Goal: Task Accomplishment & Management: Use online tool/utility

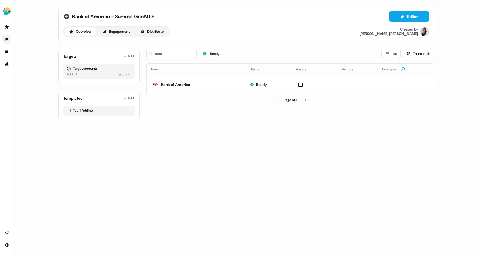
click at [64, 18] on icon at bounding box center [66, 16] width 7 height 7
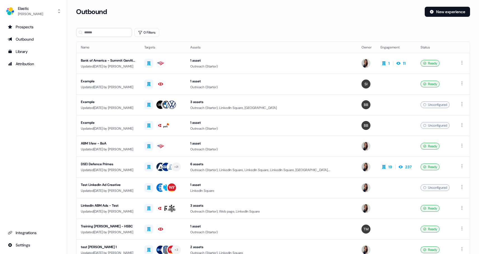
click at [33, 96] on div "Prospects Outbound Library Attribution Integrations Settings" at bounding box center [33, 135] width 58 height 227
click at [19, 51] on div "Library" at bounding box center [33, 52] width 51 height 6
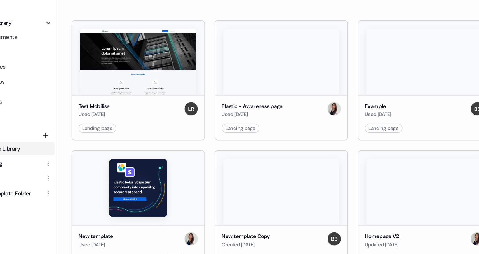
scroll to position [31, 0]
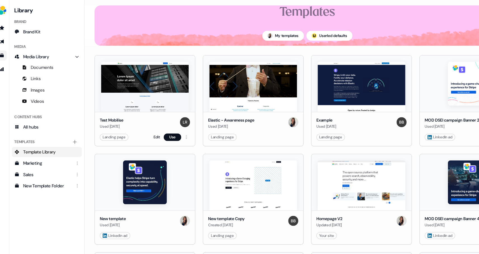
click at [156, 72] on img at bounding box center [134, 79] width 78 height 45
click at [146, 124] on link "Edit" at bounding box center [145, 125] width 6 height 6
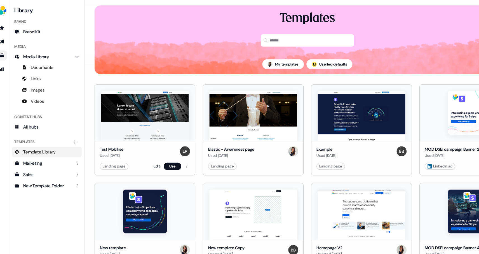
click at [144, 150] on link "Edit" at bounding box center [145, 151] width 6 height 6
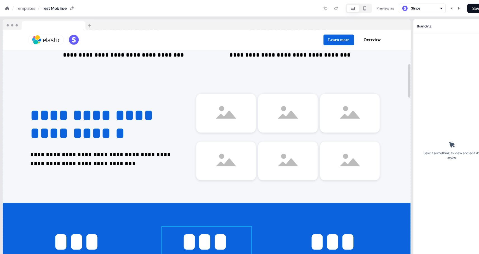
scroll to position [214, 0]
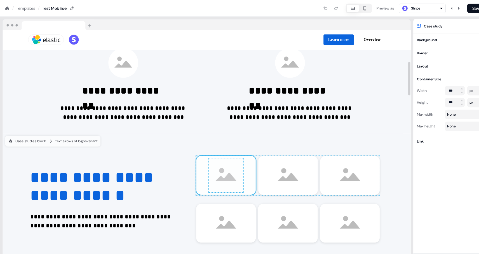
drag, startPoint x: 196, startPoint y: 160, endPoint x: 203, endPoint y: 159, distance: 7.3
click at [203, 159] on div "To pick up a draggable item, press the space bar. While dragging, use the arrow…" at bounding box center [270, 165] width 172 height 36
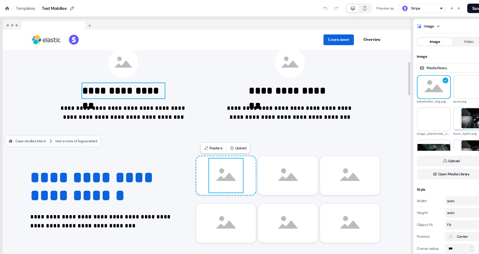
click at [107, 91] on p "**********" at bounding box center [116, 85] width 78 height 14
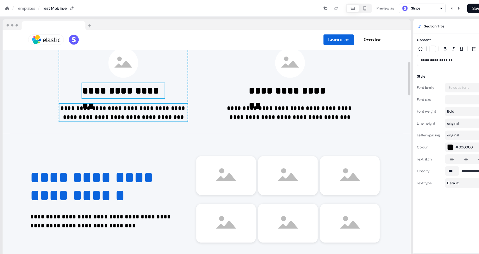
click at [101, 113] on p "**********" at bounding box center [116, 105] width 121 height 17
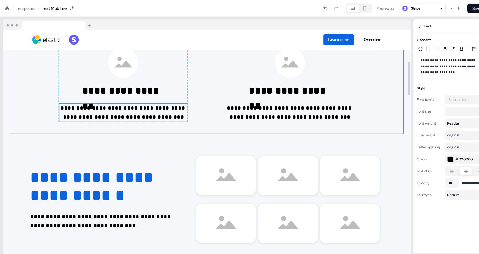
click at [102, 117] on div "**********" at bounding box center [194, 63] width 369 height 124
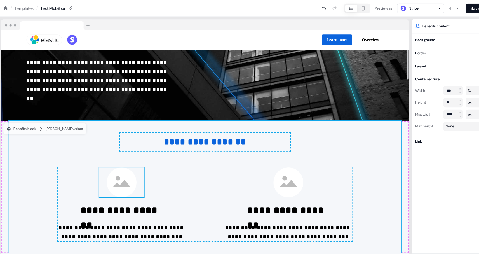
scroll to position [106, 0]
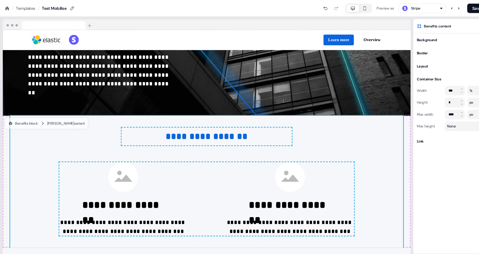
click at [28, 9] on div "Templates" at bounding box center [24, 8] width 18 height 6
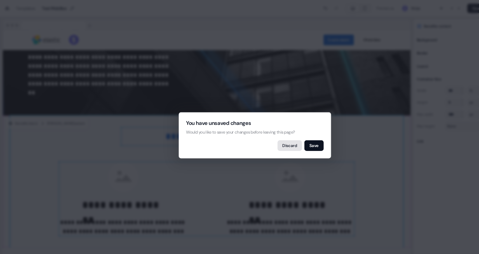
click at [278, 135] on button "Discard" at bounding box center [272, 137] width 23 height 10
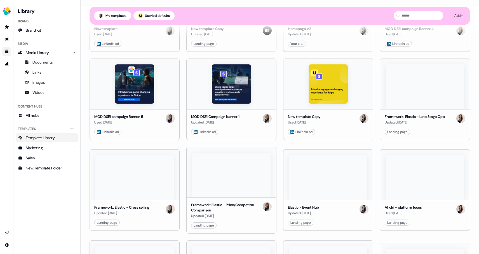
scroll to position [224, 0]
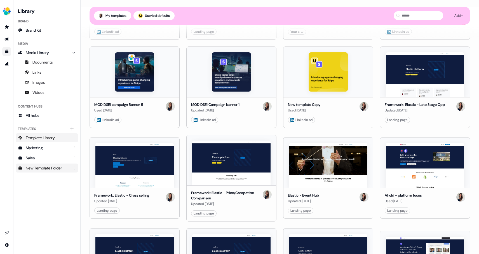
click at [39, 168] on div "New Template Folder" at bounding box center [47, 168] width 43 height 6
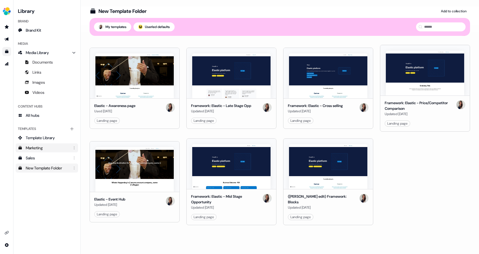
click at [38, 149] on div "Marketing" at bounding box center [47, 148] width 43 height 6
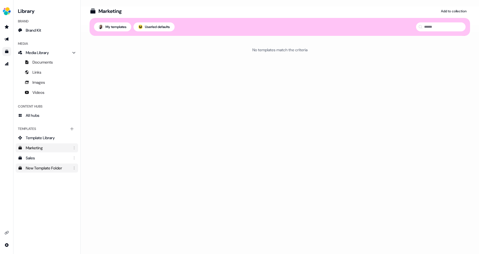
click at [36, 170] on div "New Template Folder" at bounding box center [47, 168] width 43 height 6
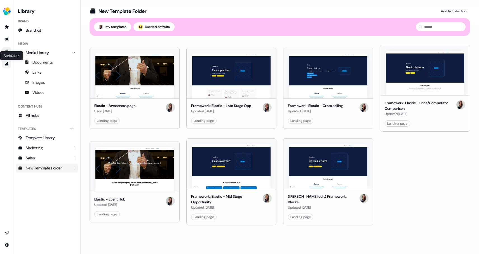
click at [6, 65] on icon "Go to attribution" at bounding box center [7, 63] width 4 height 3
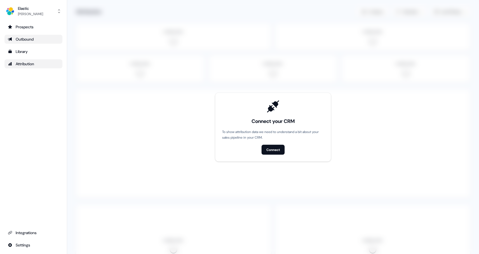
click at [21, 40] on div "Outbound" at bounding box center [33, 39] width 51 height 6
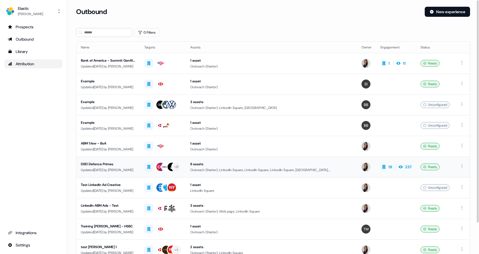
click at [114, 167] on div "DSEI Defence Primes" at bounding box center [108, 164] width 55 height 6
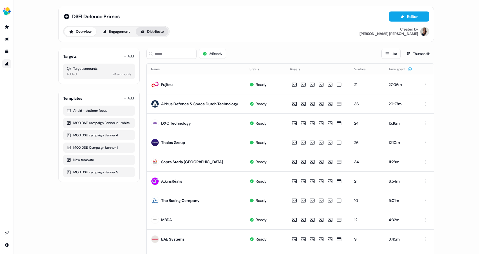
click at [154, 33] on button "Distribute" at bounding box center [152, 31] width 33 height 9
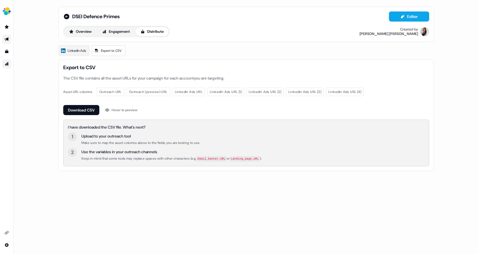
click at [112, 51] on span "Export to CSV" at bounding box center [111, 51] width 21 height 6
click at [83, 32] on button "Overview" at bounding box center [80, 31] width 32 height 9
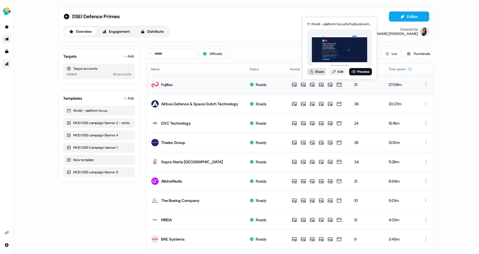
click at [315, 71] on button "Share" at bounding box center [316, 71] width 19 height 7
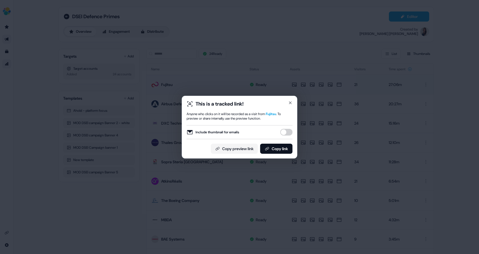
click at [286, 132] on button "Include thumbnail for emails" at bounding box center [286, 132] width 12 height 7
click at [275, 149] on button "Copy link" at bounding box center [276, 149] width 32 height 10
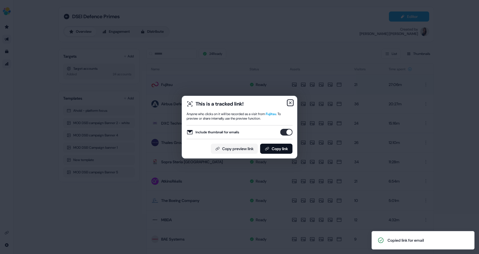
click at [289, 104] on icon "button" at bounding box center [290, 102] width 4 height 4
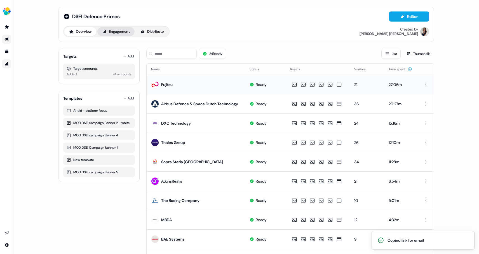
click at [120, 34] on button "Engagement" at bounding box center [115, 31] width 37 height 9
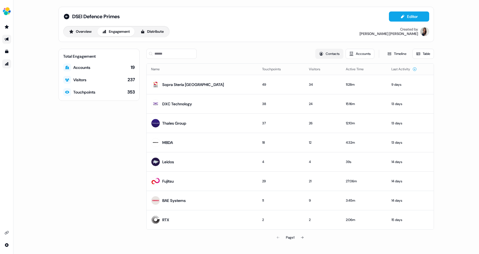
click at [329, 54] on button "Contacts" at bounding box center [329, 54] width 28 height 10
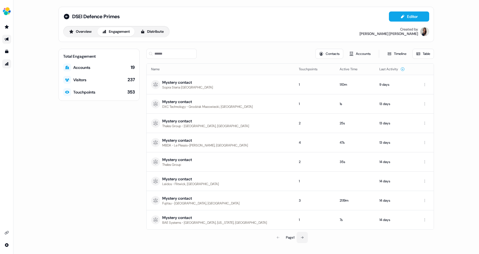
click at [303, 237] on icon at bounding box center [302, 237] width 3 height 3
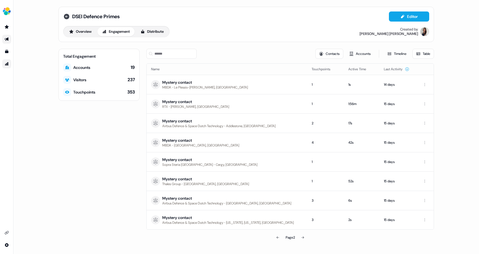
click at [68, 16] on icon at bounding box center [67, 17] width 6 height 6
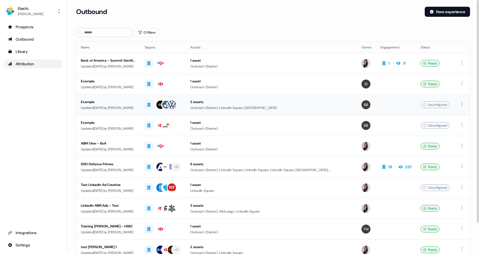
click at [115, 109] on div "Updated [DATE] by [PERSON_NAME]" at bounding box center [108, 108] width 55 height 6
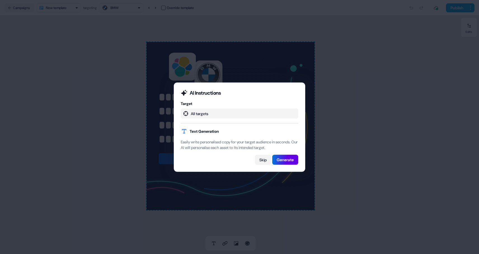
click at [263, 163] on button "Skip" at bounding box center [263, 160] width 16 height 10
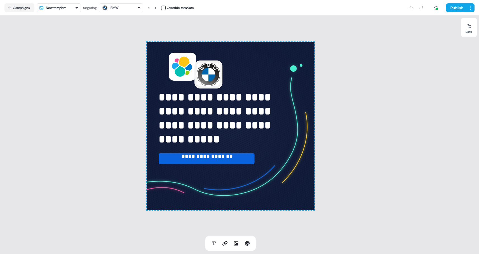
click at [119, 10] on div "BMW" at bounding box center [115, 8] width 8 height 6
click at [47, 73] on div "**********" at bounding box center [230, 126] width 461 height 220
click at [19, 8] on button "Campaigns" at bounding box center [19, 7] width 30 height 9
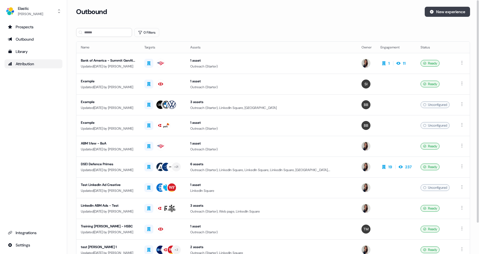
click at [456, 13] on button "New experience" at bounding box center [447, 12] width 45 height 10
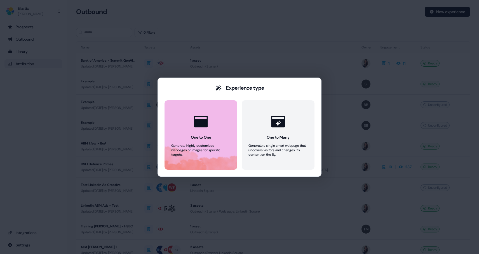
click at [199, 140] on button "One to One Generate highly customised webpages or images for specific targets." at bounding box center [201, 134] width 73 height 69
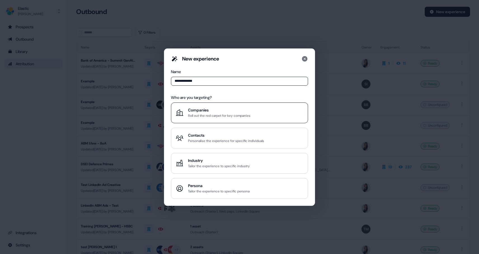
type input "**********"
click at [207, 109] on div "Companies" at bounding box center [219, 110] width 62 height 6
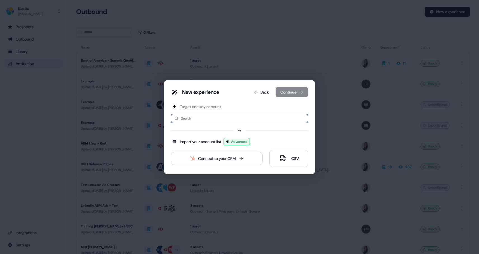
click at [202, 117] on input at bounding box center [239, 118] width 137 height 9
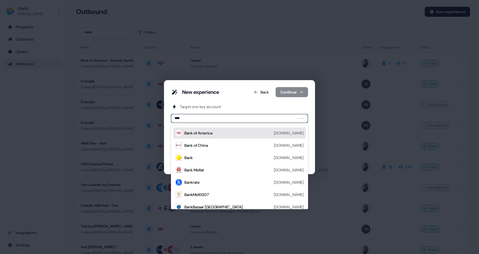
type input "***"
click at [210, 136] on div "Bank of America [DOMAIN_NAME]" at bounding box center [239, 132] width 133 height 11
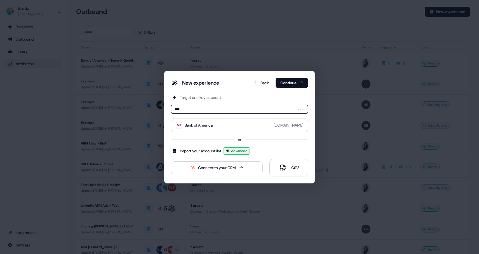
type input "*****"
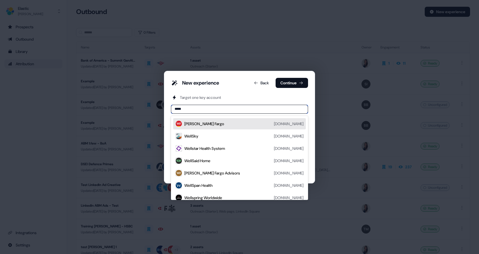
click at [205, 122] on div "[PERSON_NAME] Fargo" at bounding box center [204, 124] width 40 height 6
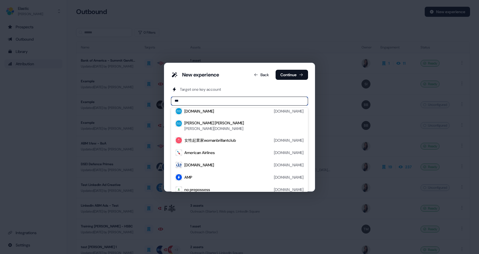
scroll to position [41, 0]
type input "**********"
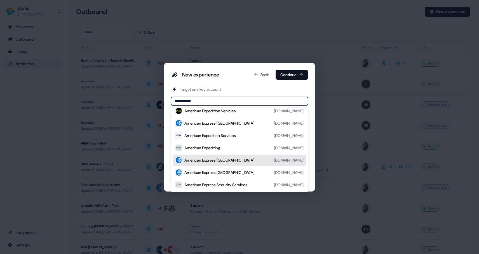
scroll to position [0, 0]
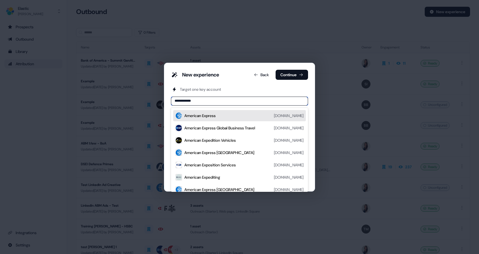
click at [240, 117] on div "American Express [DOMAIN_NAME]" at bounding box center [243, 115] width 119 height 7
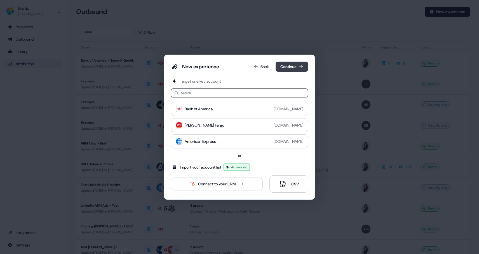
click at [296, 65] on button "Continue" at bounding box center [292, 67] width 32 height 10
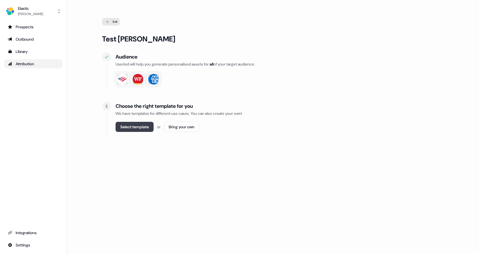
click at [140, 129] on button "Select template" at bounding box center [135, 127] width 38 height 10
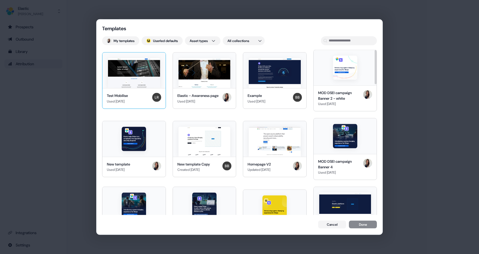
click at [134, 69] on img at bounding box center [134, 73] width 52 height 30
click at [362, 225] on button "Done" at bounding box center [363, 225] width 28 height 8
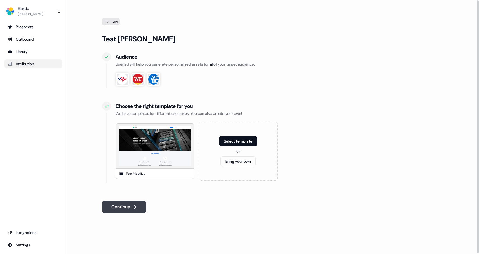
click at [133, 204] on icon at bounding box center [134, 207] width 6 height 6
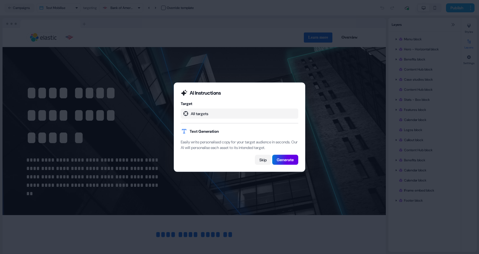
click at [264, 162] on button "Skip" at bounding box center [263, 160] width 16 height 10
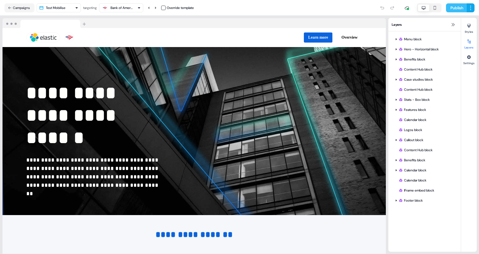
click at [461, 8] on button "Publish" at bounding box center [456, 7] width 21 height 9
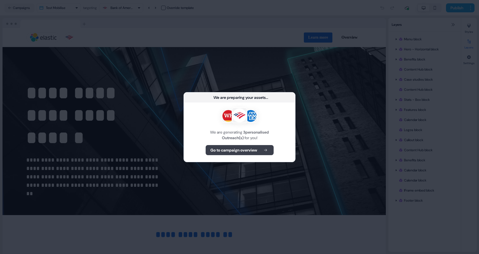
click at [239, 152] on b "Go to campaign overview" at bounding box center [233, 150] width 47 height 6
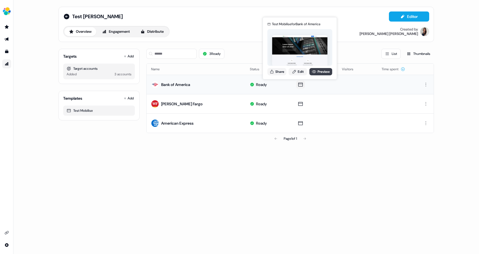
click at [316, 73] on link "Preview" at bounding box center [321, 71] width 23 height 7
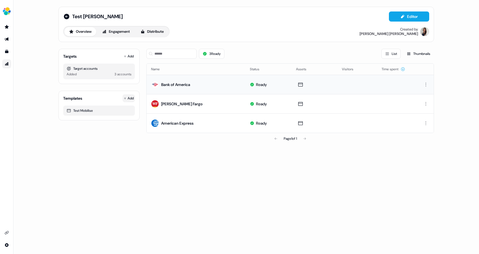
click at [130, 97] on html "For the best experience switch devices to a bigger screen. Go to [DOMAIN_NAME] …" at bounding box center [239, 127] width 479 height 254
click at [111, 110] on span "From Template library" at bounding box center [113, 109] width 34 height 4
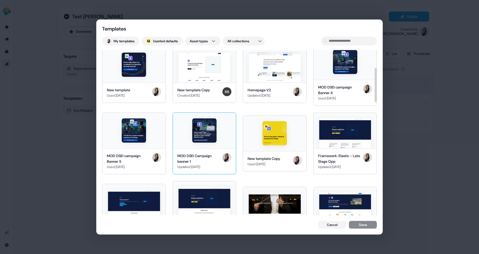
scroll to position [85, 0]
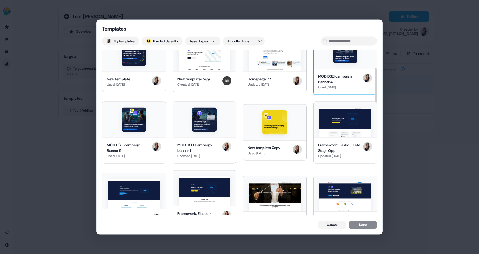
click at [338, 69] on div "MOD DSEI campaign Banner 4 Used [DATE]" at bounding box center [345, 82] width 63 height 26
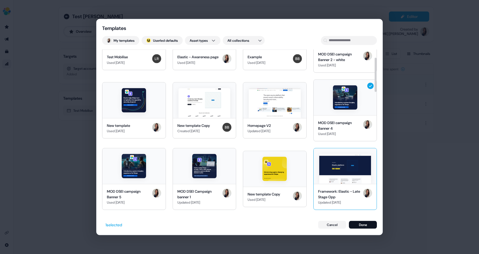
scroll to position [26, 0]
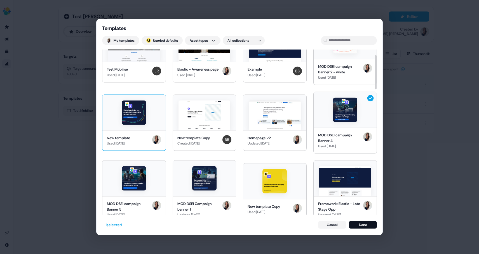
click at [130, 110] on img at bounding box center [134, 112] width 24 height 24
click at [365, 227] on button "Done" at bounding box center [363, 225] width 28 height 8
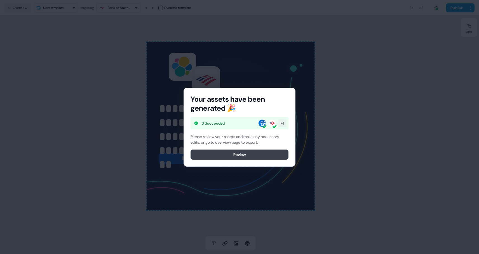
click at [243, 155] on button "Review" at bounding box center [240, 154] width 98 height 10
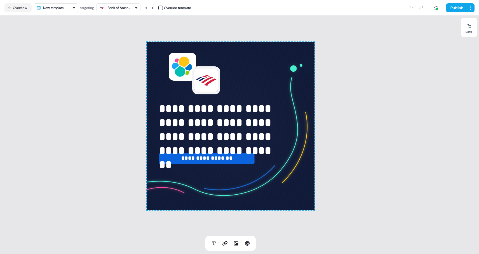
click at [127, 8] on div "Bank of America" at bounding box center [119, 8] width 22 height 6
click at [123, 41] on div "[PERSON_NAME] Fargo" at bounding box center [122, 42] width 22 height 6
click at [123, 10] on div "[PERSON_NAME] Fargo" at bounding box center [114, 7] width 31 height 7
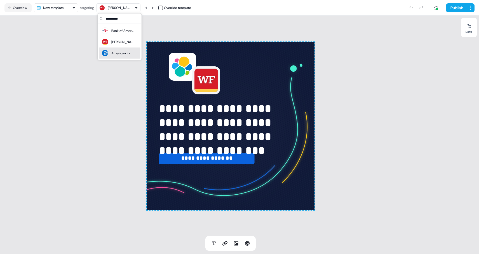
click at [127, 52] on div "American Express" at bounding box center [122, 53] width 22 height 6
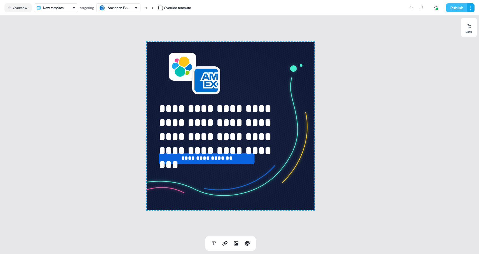
click at [453, 8] on button "Publish" at bounding box center [456, 7] width 21 height 9
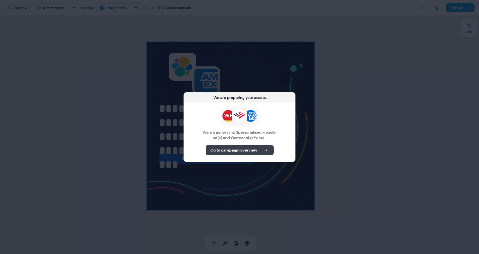
click at [243, 149] on b "Go to campaign overview" at bounding box center [233, 150] width 47 height 6
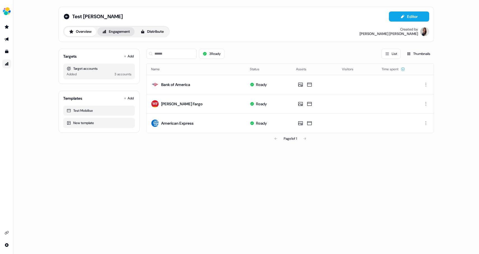
click at [122, 29] on button "Engagement" at bounding box center [115, 31] width 37 height 9
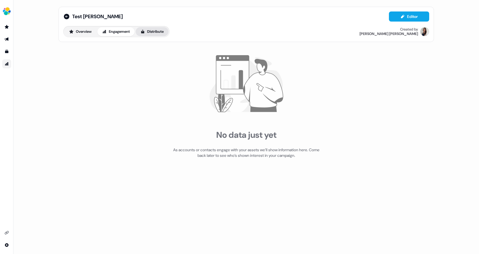
click at [158, 33] on button "Distribute" at bounding box center [152, 31] width 33 height 9
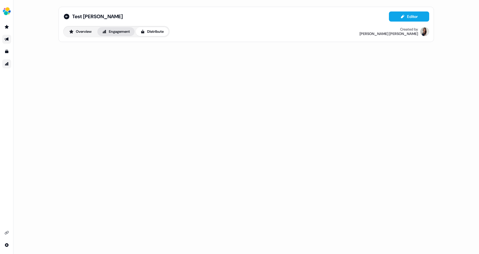
click at [120, 35] on button "Engagement" at bounding box center [115, 31] width 37 height 9
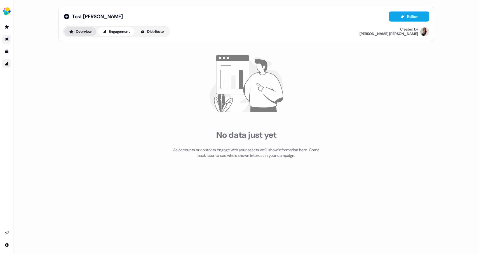
click at [82, 33] on button "Overview" at bounding box center [80, 31] width 32 height 9
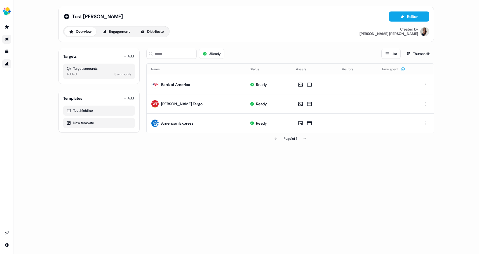
click at [111, 23] on div "Test [PERSON_NAME] Editor Overview Engagement Distribute Created by [PERSON_NAM…" at bounding box center [246, 24] width 366 height 26
click at [113, 31] on button "Engagement" at bounding box center [115, 31] width 37 height 9
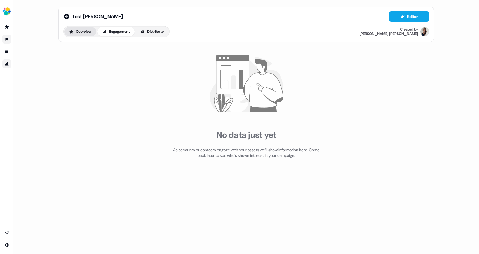
click at [83, 34] on button "Overview" at bounding box center [80, 31] width 32 height 9
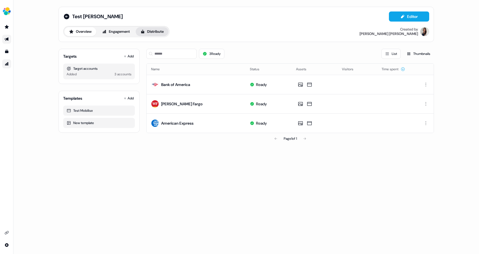
click at [157, 30] on button "Distribute" at bounding box center [152, 31] width 33 height 9
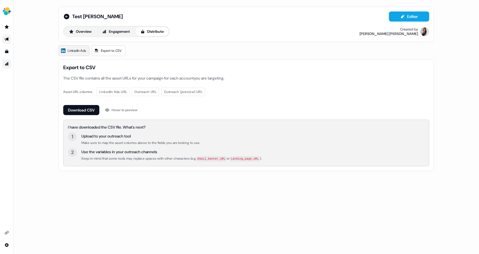
click at [72, 50] on span "LinkedIn Ads" at bounding box center [77, 51] width 18 height 6
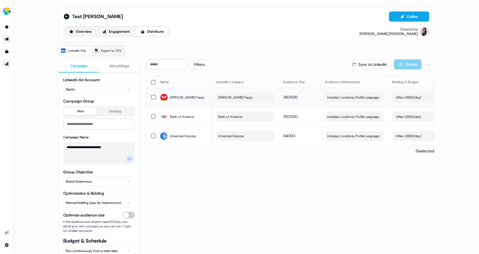
click at [153, 98] on button "button" at bounding box center [153, 97] width 4 height 4
click at [236, 97] on button "[PERSON_NAME] Fargo" at bounding box center [245, 97] width 58 height 10
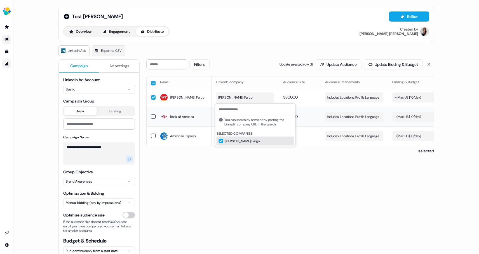
click at [202, 112] on div "Bank of America" at bounding box center [183, 117] width 47 height 10
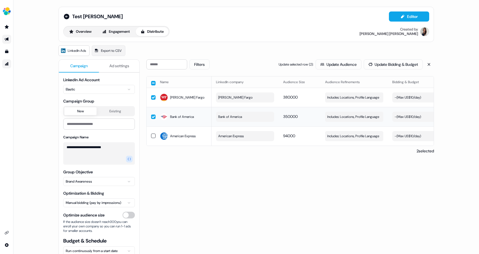
click at [231, 115] on span "Bank of America" at bounding box center [230, 117] width 24 height 6
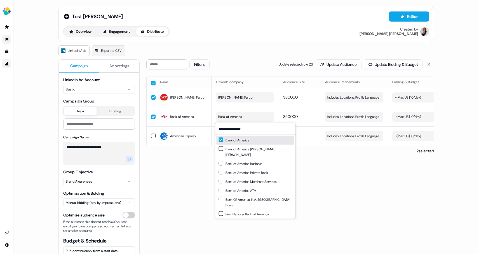
type input "**********"
click at [221, 141] on button "Suggestions" at bounding box center [221, 139] width 4 height 4
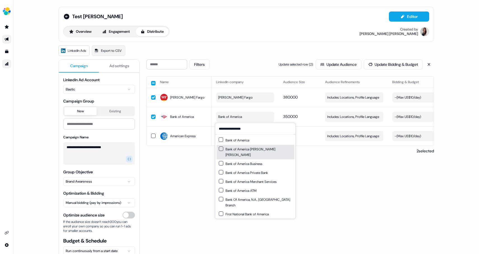
click at [221, 148] on button "Suggestions" at bounding box center [221, 148] width 4 height 4
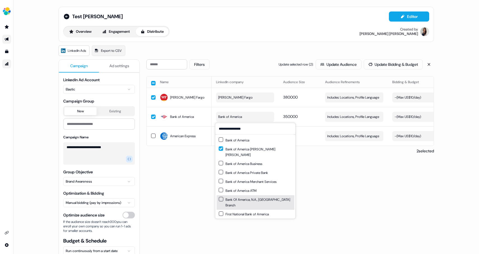
click at [181, 181] on div "Filters Update selected row ( 2 ): Update Audience Update Bidding & Budget Name…" at bounding box center [290, 181] width 288 height 244
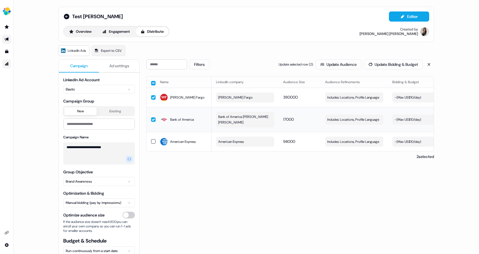
click at [251, 119] on span "Bank of America [PERSON_NAME] [PERSON_NAME]" at bounding box center [244, 119] width 53 height 11
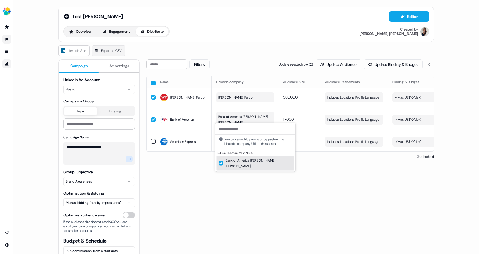
click at [212, 183] on div "Filters Update selected row ( 2 ): Update Audience Update Bidding & Budget Name…" at bounding box center [290, 181] width 288 height 244
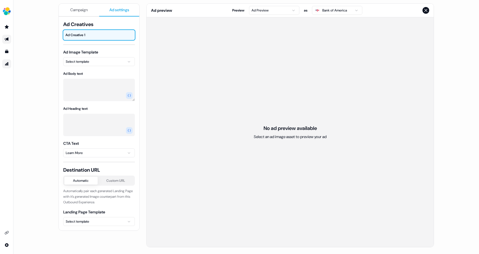
click at [124, 10] on span "Ad settings" at bounding box center [119, 10] width 20 height 6
click at [96, 62] on html "For the best experience switch devices to a bigger screen. Go to [DOMAIN_NAME] …" at bounding box center [239, 127] width 479 height 254
click at [99, 55] on html "For the best experience switch devices to a bigger screen. Go to [DOMAIN_NAME] …" at bounding box center [239, 127] width 479 height 254
click at [98, 61] on html "For the best experience switch devices to a bigger screen. Go to [DOMAIN_NAME] …" at bounding box center [239, 127] width 479 height 254
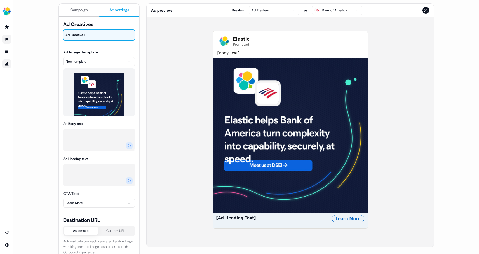
click at [96, 144] on textarea "Ad Body text" at bounding box center [99, 140] width 72 height 22
click at [128, 144] on icon "button" at bounding box center [129, 145] width 3 height 3
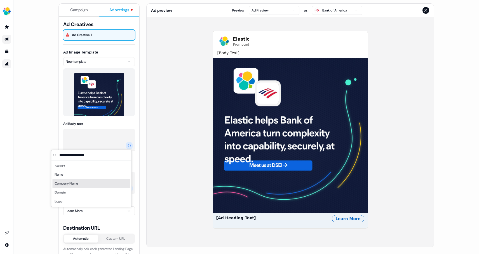
click at [64, 185] on span "Company Name" at bounding box center [66, 184] width 23 height 6
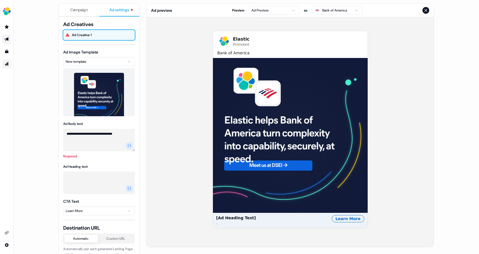
click at [65, 133] on textarea "**********" at bounding box center [99, 140] width 72 height 22
type textarea "**********"
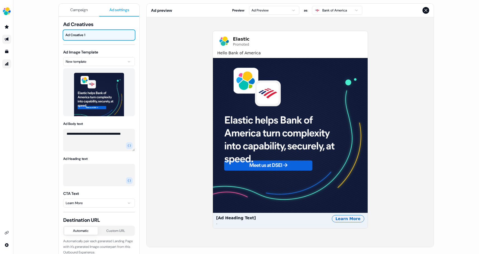
click at [77, 191] on div "**********" at bounding box center [99, 148] width 72 height 255
click at [129, 180] on icon "button" at bounding box center [129, 180] width 3 height 3
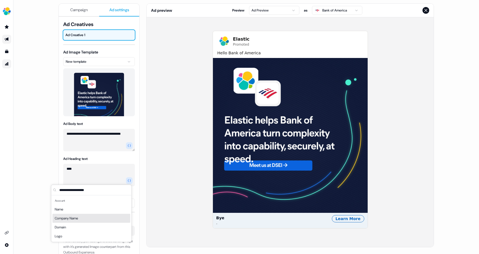
click at [68, 220] on span "Company Name" at bounding box center [66, 219] width 23 height 6
type textarea "**********"
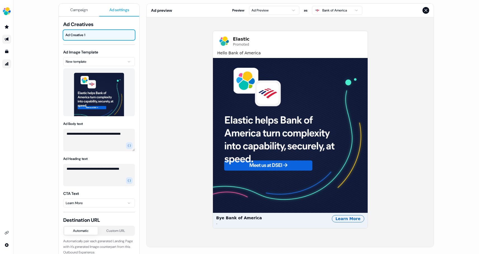
click at [132, 145] on textarea "**********" at bounding box center [99, 140] width 72 height 22
click at [128, 145] on icon "button" at bounding box center [129, 145] width 3 height 3
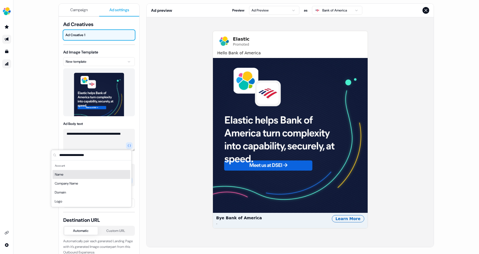
click at [113, 149] on textarea "**********" at bounding box center [99, 140] width 72 height 22
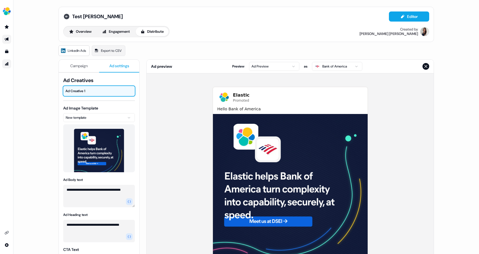
click at [64, 18] on icon at bounding box center [67, 17] width 6 height 6
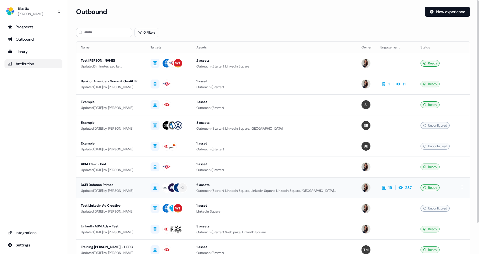
click at [103, 190] on div "Updated [DATE] by [PERSON_NAME]" at bounding box center [111, 191] width 61 height 6
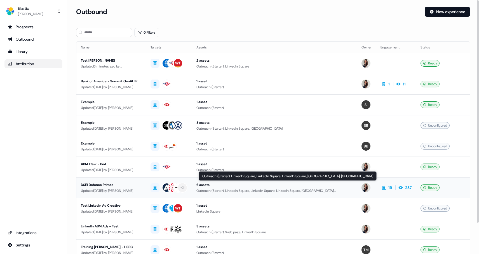
click at [207, 192] on div "Outreach (Starter), LinkedIn Square, LinkedIn Square, LinkedIn Square, [GEOGRAP…" at bounding box center [274, 191] width 156 height 6
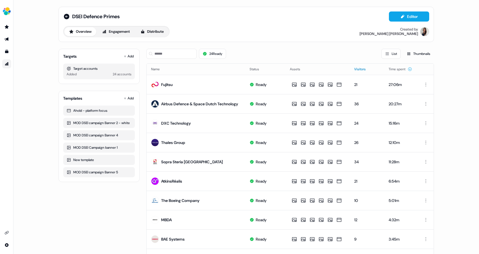
click at [366, 68] on button "Visitors" at bounding box center [363, 69] width 18 height 10
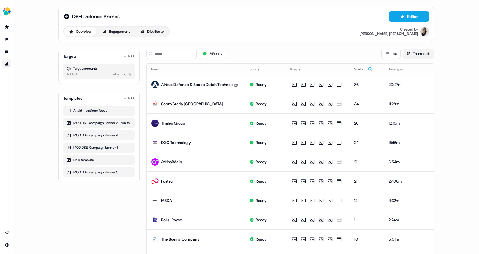
click at [410, 57] on button "Thumbnails" at bounding box center [418, 54] width 31 height 10
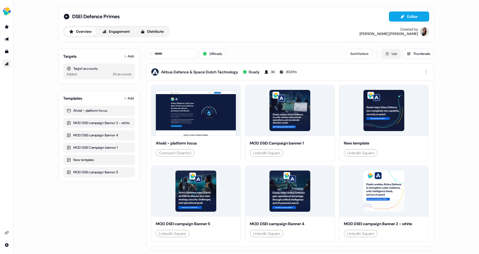
click at [384, 57] on button "List" at bounding box center [391, 54] width 19 height 10
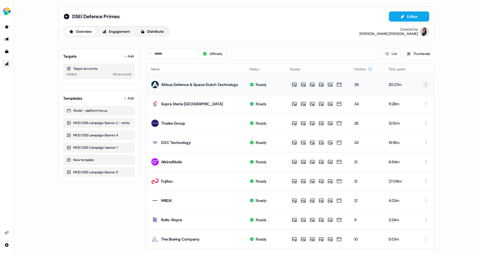
click at [425, 86] on html "For the best experience switch devices to a bigger screen. Go to [DOMAIN_NAME] …" at bounding box center [239, 127] width 479 height 254
click at [459, 67] on html "For the best experience switch devices to a bigger screen. Go to [DOMAIN_NAME] …" at bounding box center [239, 127] width 479 height 254
